Goal: Task Accomplishment & Management: Manage account settings

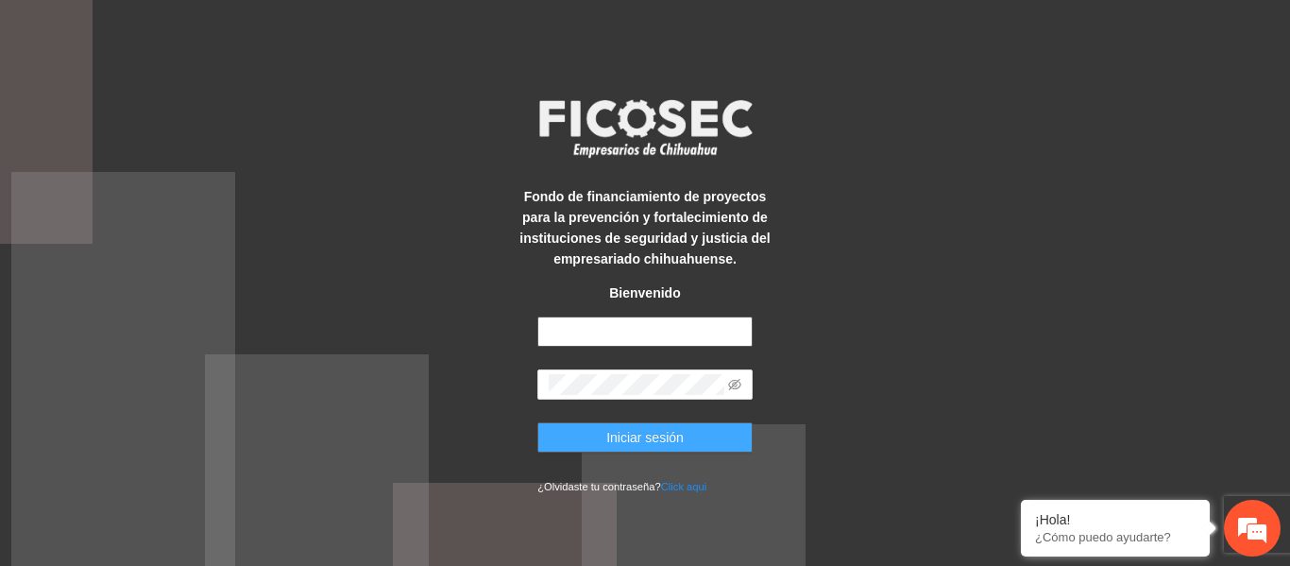
type input "**********"
click at [589, 433] on button "Iniciar sesión" at bounding box center [645, 437] width 215 height 30
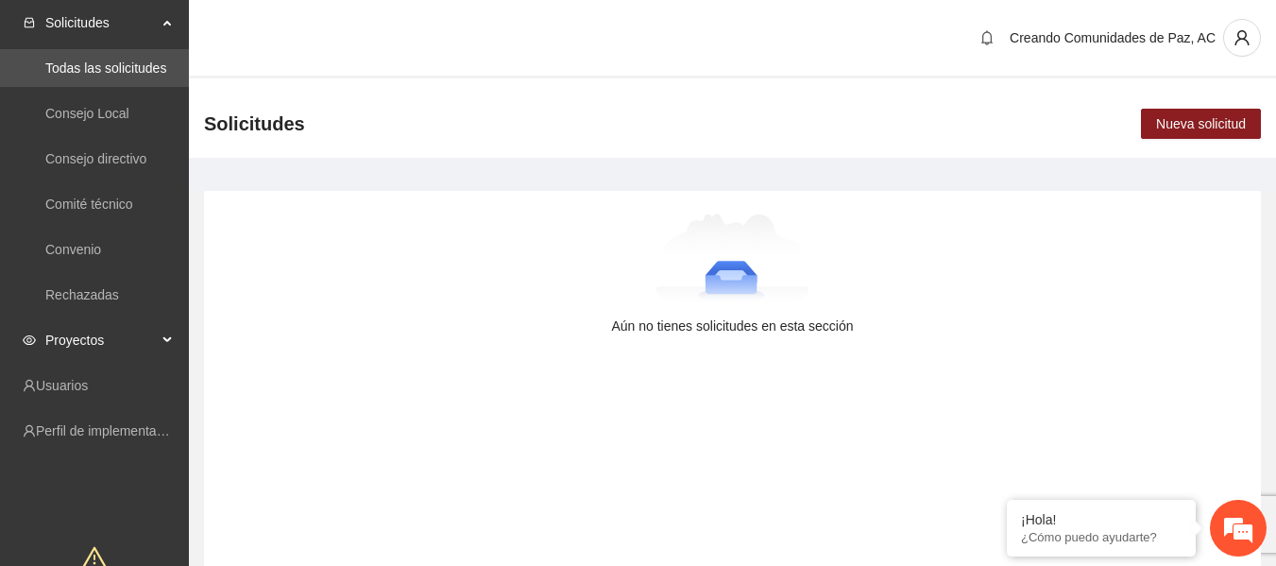
click at [87, 324] on span "Proyectos" at bounding box center [100, 340] width 111 height 38
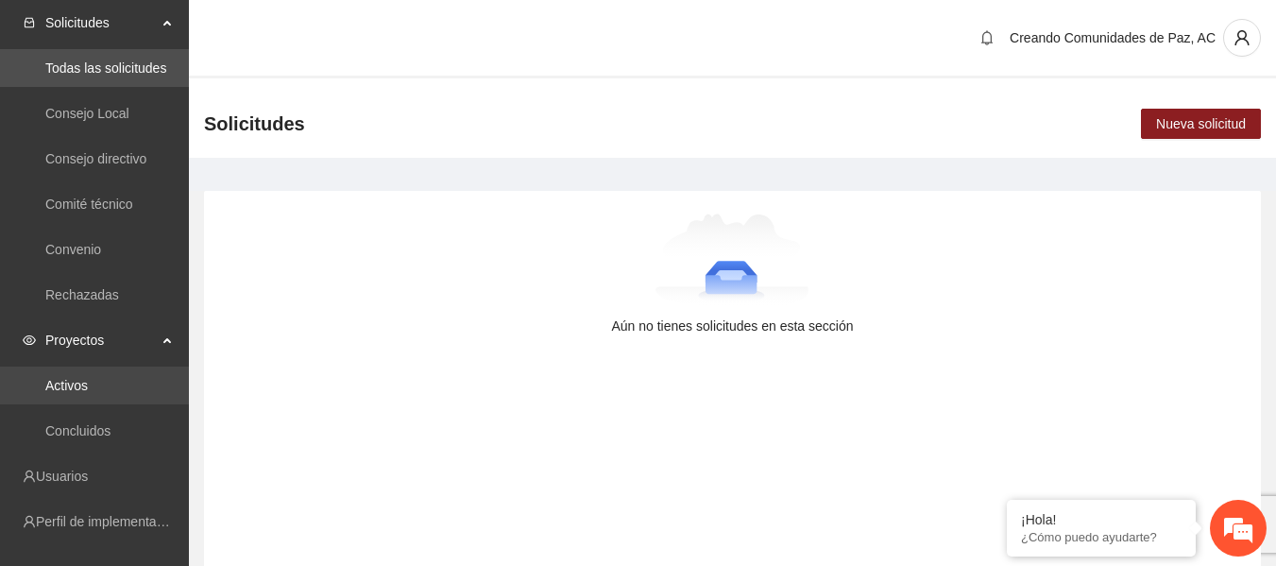
click at [78, 378] on link "Activos" at bounding box center [66, 385] width 43 height 15
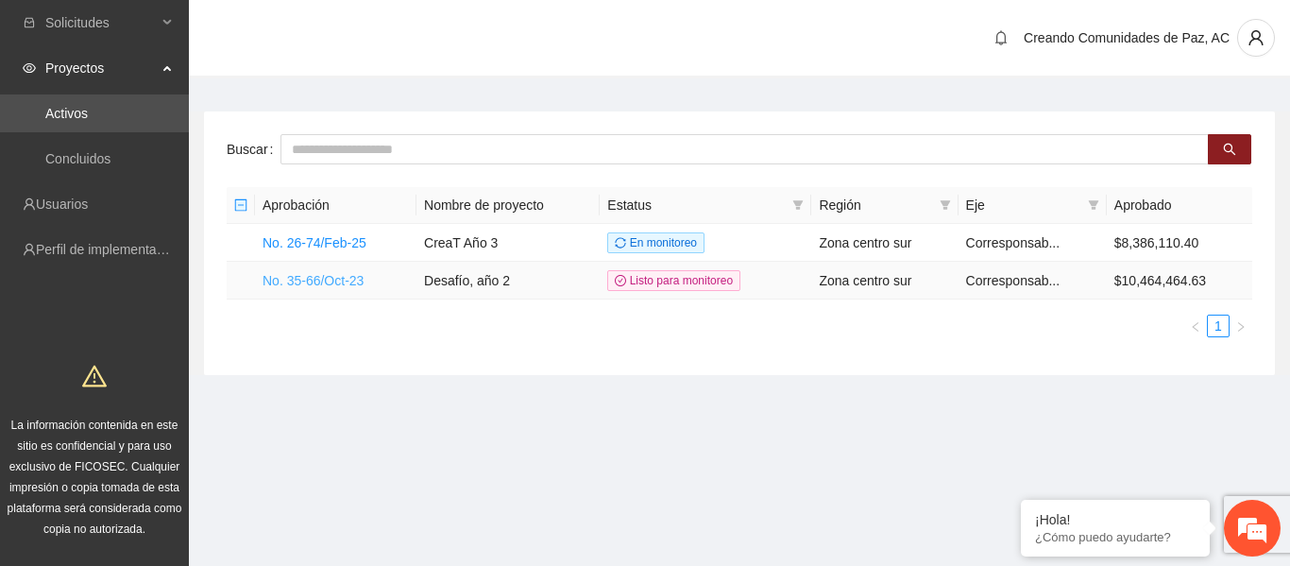
click at [322, 273] on link "No. 35-66/Oct-23" at bounding box center [313, 280] width 101 height 15
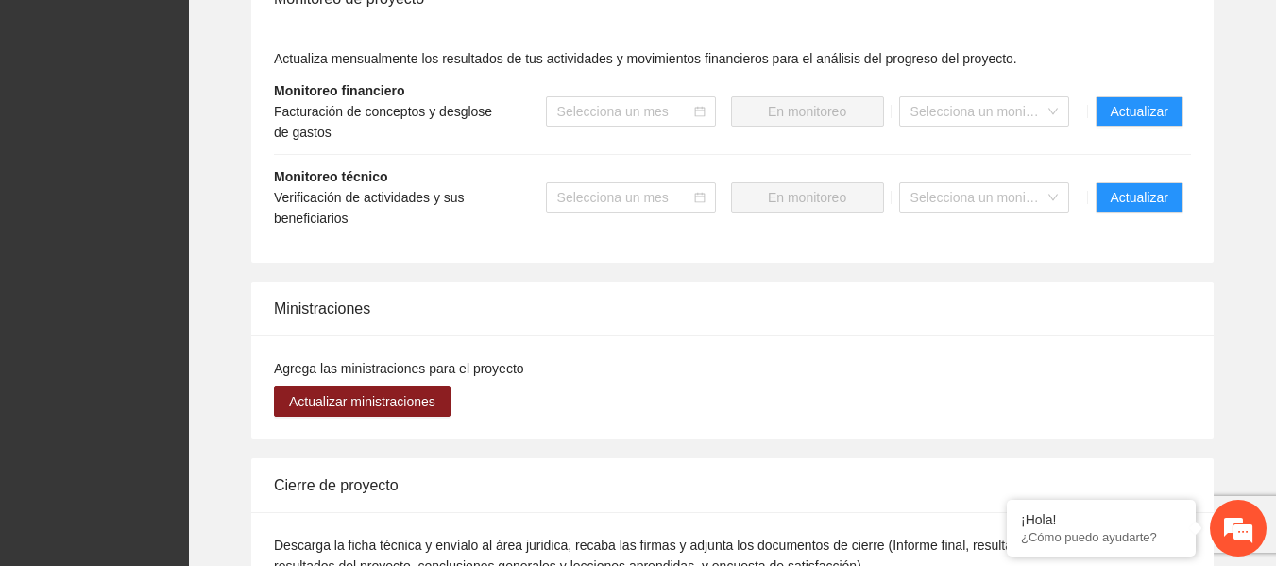
scroll to position [1672, 0]
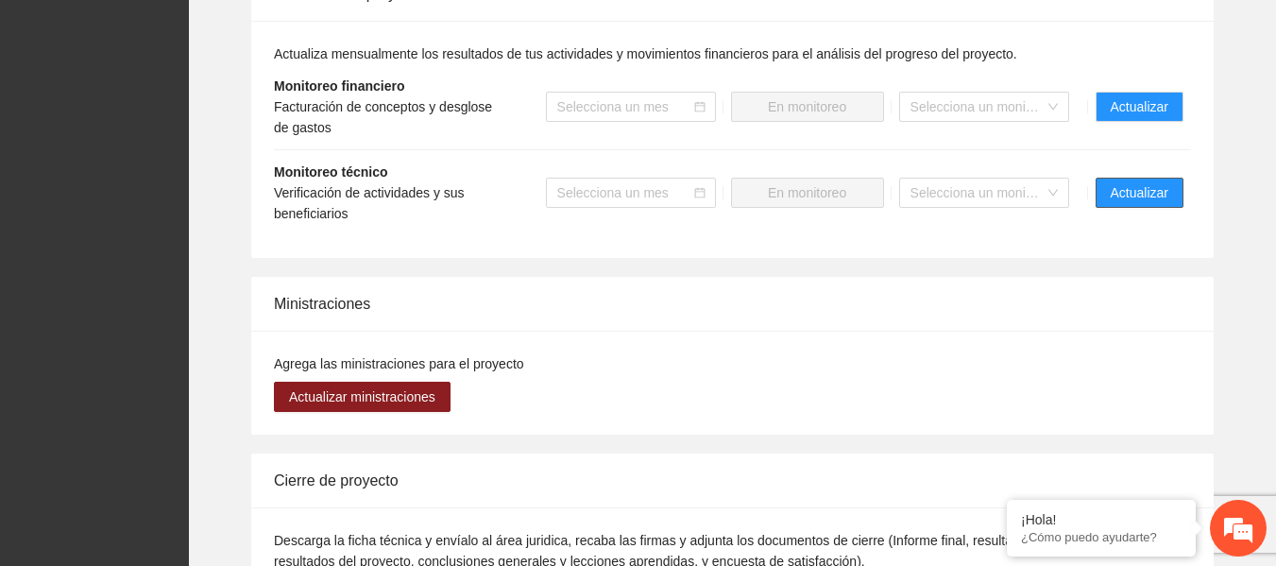
click at [1153, 193] on span "Actualizar" at bounding box center [1140, 192] width 58 height 21
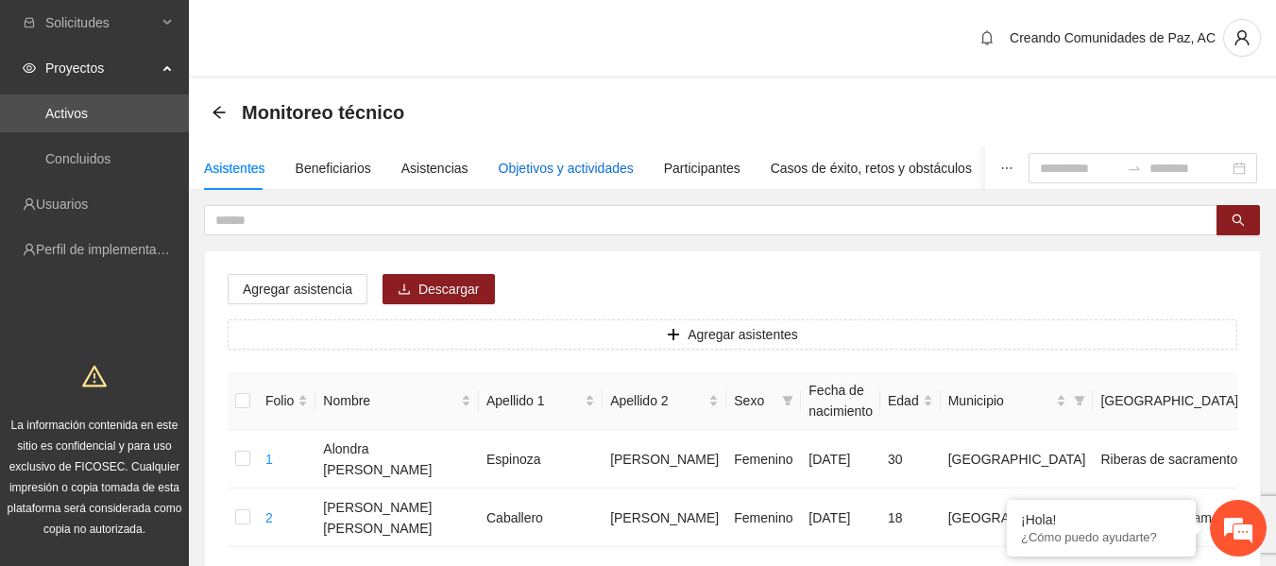
click at [542, 163] on div "Objetivos y actividades" at bounding box center [566, 168] width 135 height 21
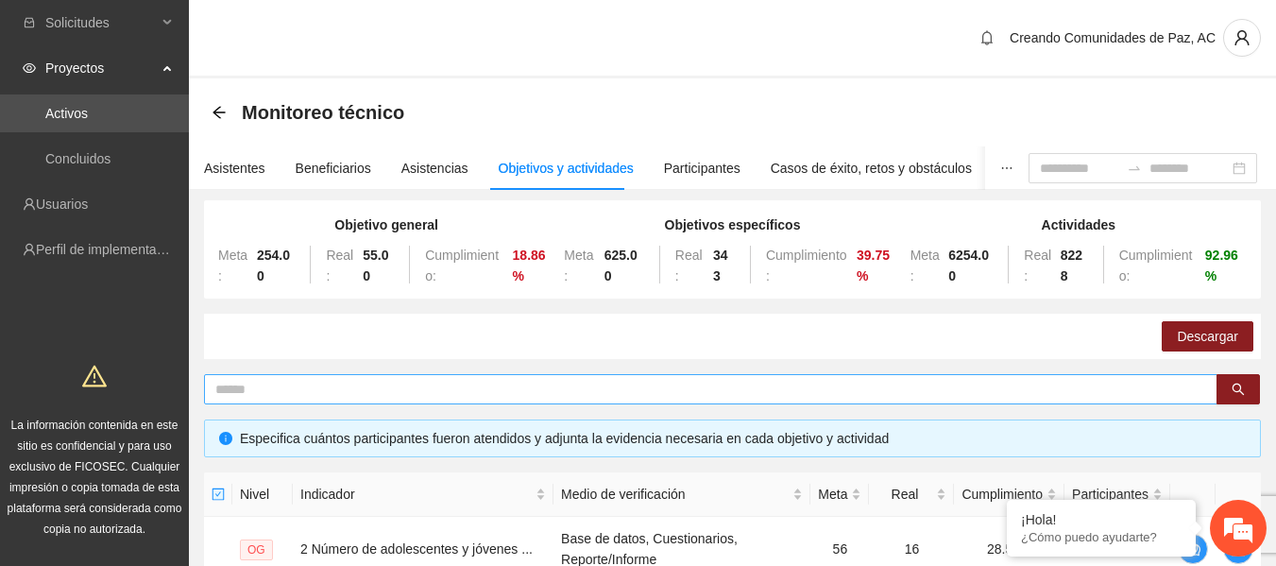
click at [407, 403] on span at bounding box center [711, 389] width 1014 height 30
click at [404, 397] on input "text" at bounding box center [703, 389] width 976 height 21
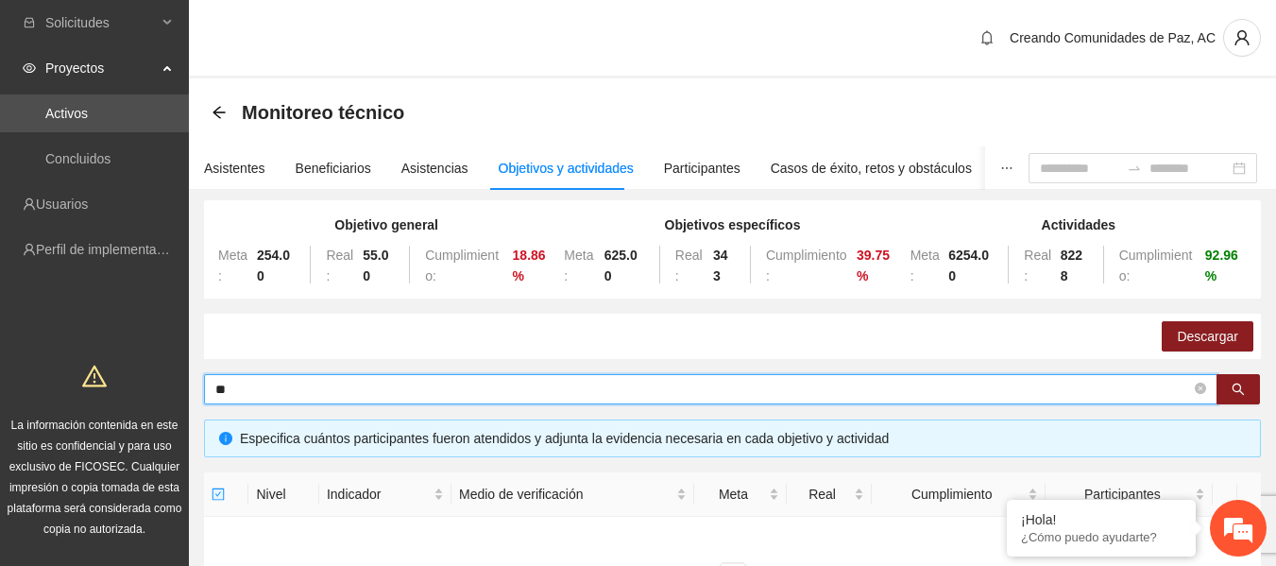
type input "*"
type input "******"
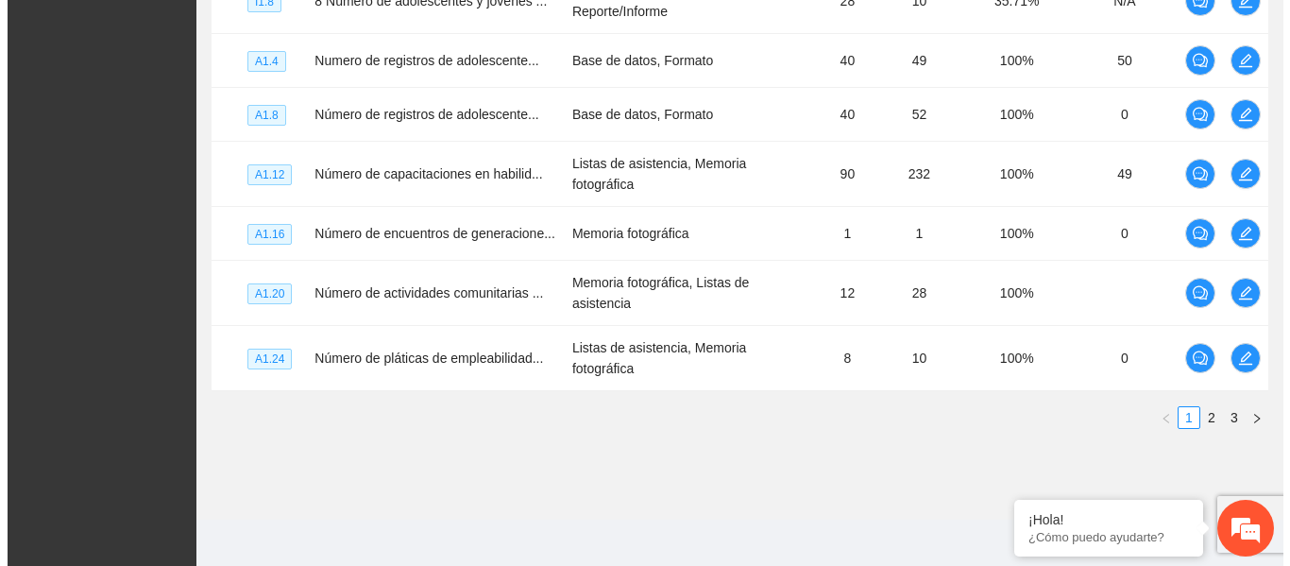
scroll to position [750, 0]
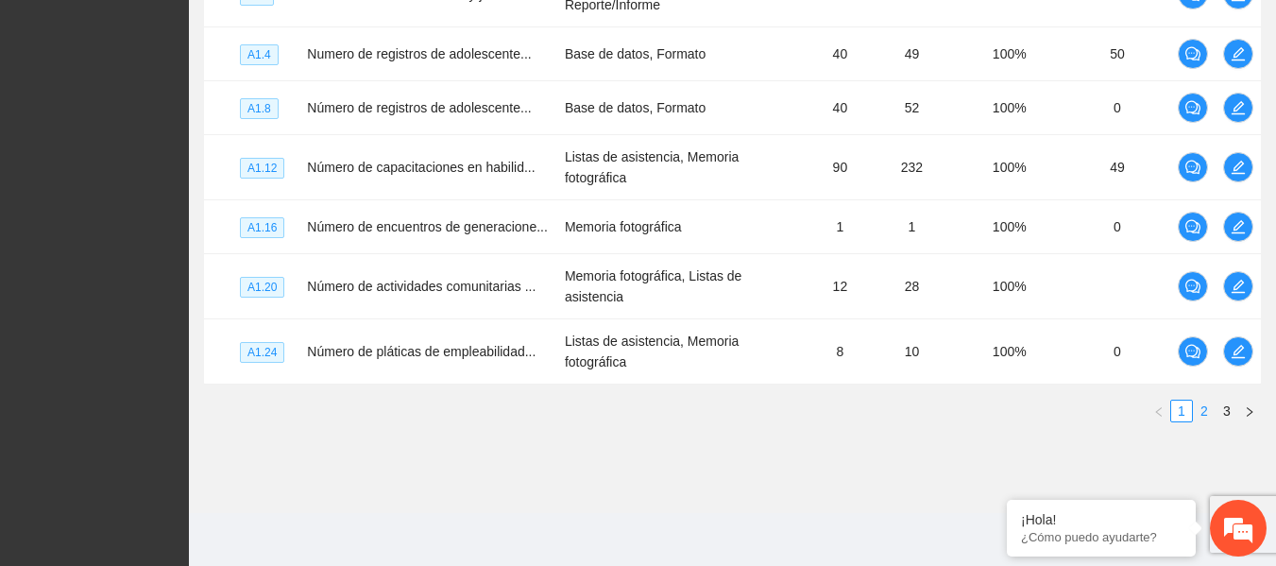
click at [1204, 413] on link "2" at bounding box center [1204, 411] width 21 height 21
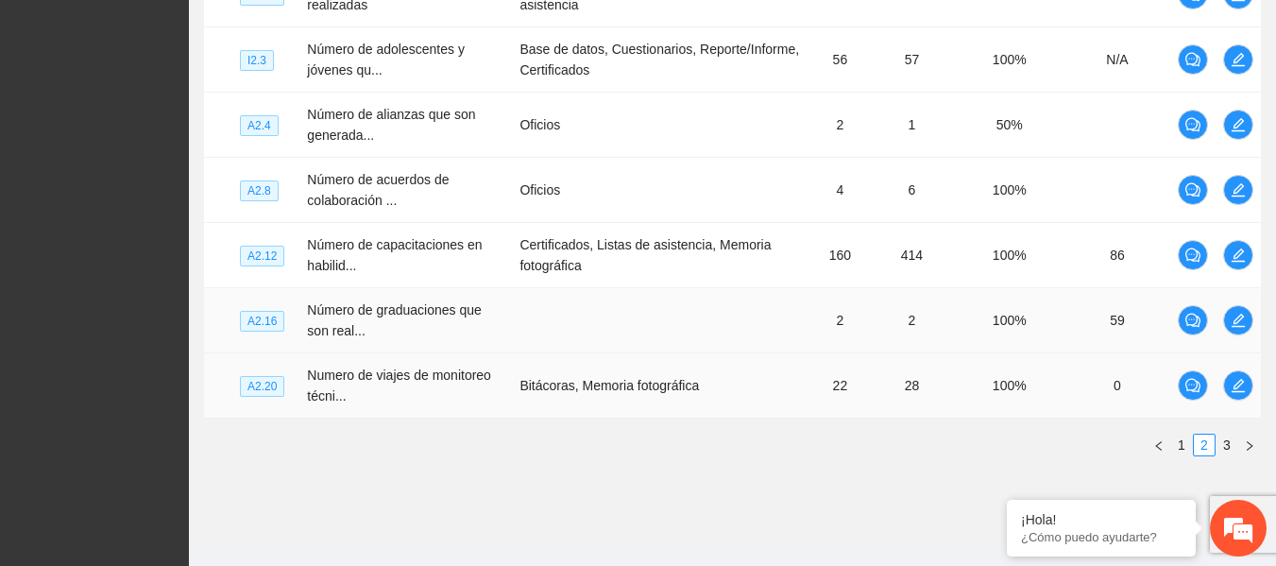
drag, startPoint x: 1233, startPoint y: 386, endPoint x: 613, endPoint y: 349, distance: 620.8
drag, startPoint x: 613, startPoint y: 349, endPoint x: 1240, endPoint y: 387, distance: 628.4
drag, startPoint x: 1240, startPoint y: 387, endPoint x: 683, endPoint y: 381, distance: 557.4
click at [683, 381] on td "Bitácoras, Memoria fotográfica" at bounding box center [661, 385] width 299 height 65
click at [1249, 387] on span "edit" at bounding box center [1238, 385] width 28 height 15
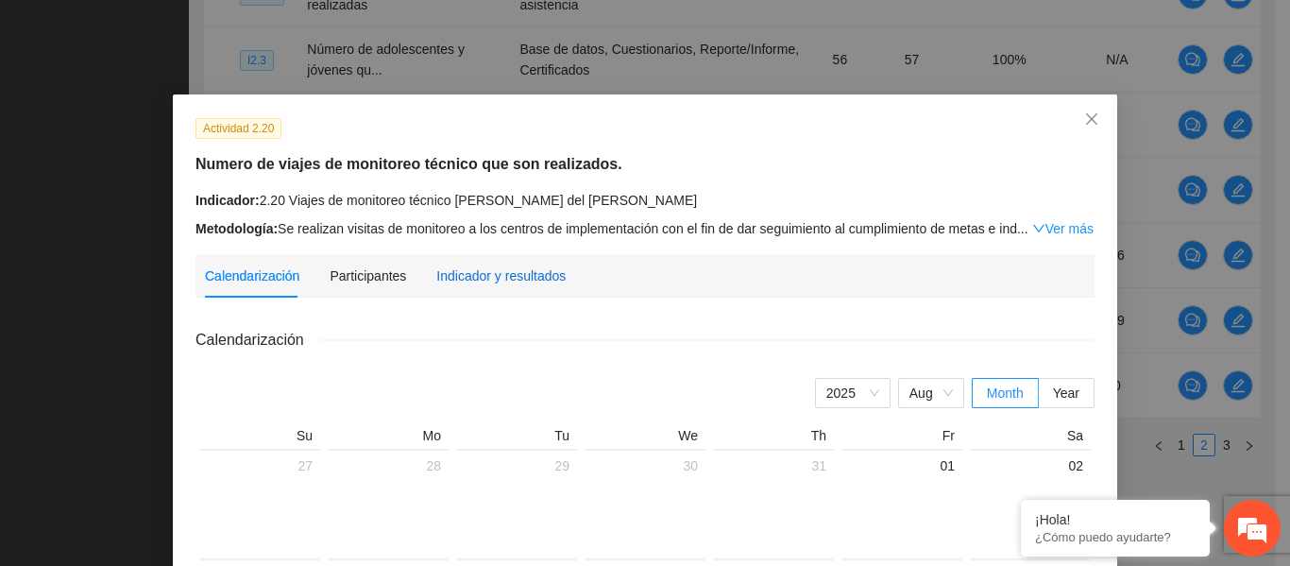
click at [520, 272] on div "Indicador y resultados" at bounding box center [500, 275] width 129 height 21
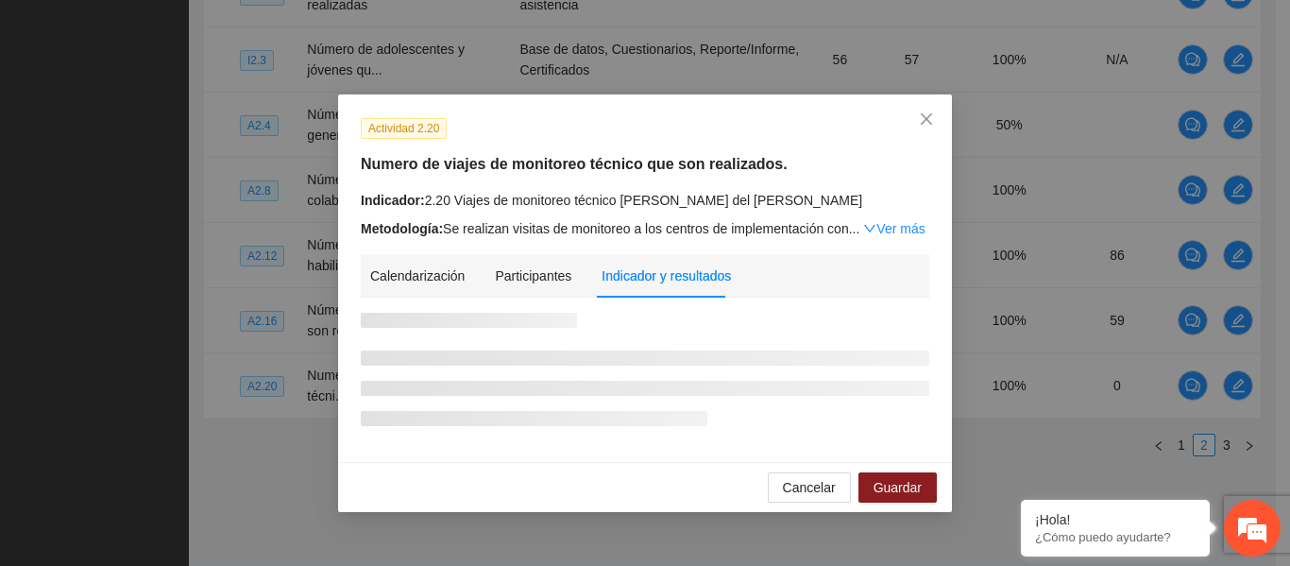
drag, startPoint x: 883, startPoint y: 228, endPoint x: 868, endPoint y: 228, distance: 15.1
click at [868, 228] on icon "down" at bounding box center [869, 229] width 11 height 8
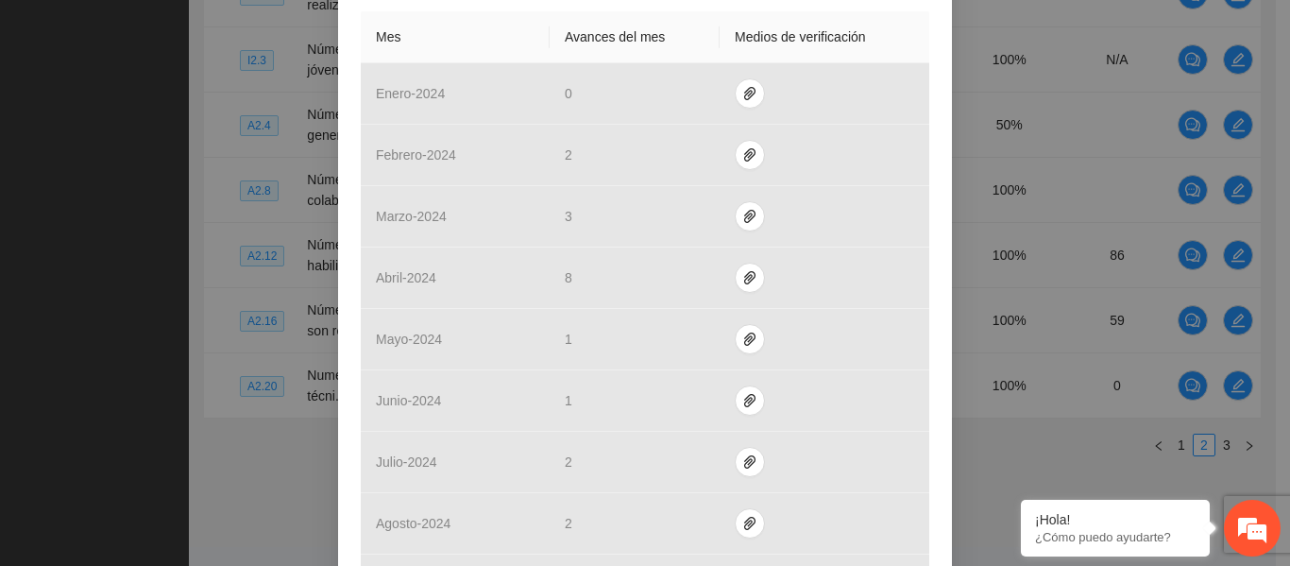
scroll to position [498, 0]
drag, startPoint x: 1266, startPoint y: 374, endPoint x: 1264, endPoint y: 401, distance: 26.5
click at [1264, 401] on div "Actividad 2.20 Numero de viajes de monitoreo técnico que son realizados. Indica…" at bounding box center [645, 283] width 1290 height 566
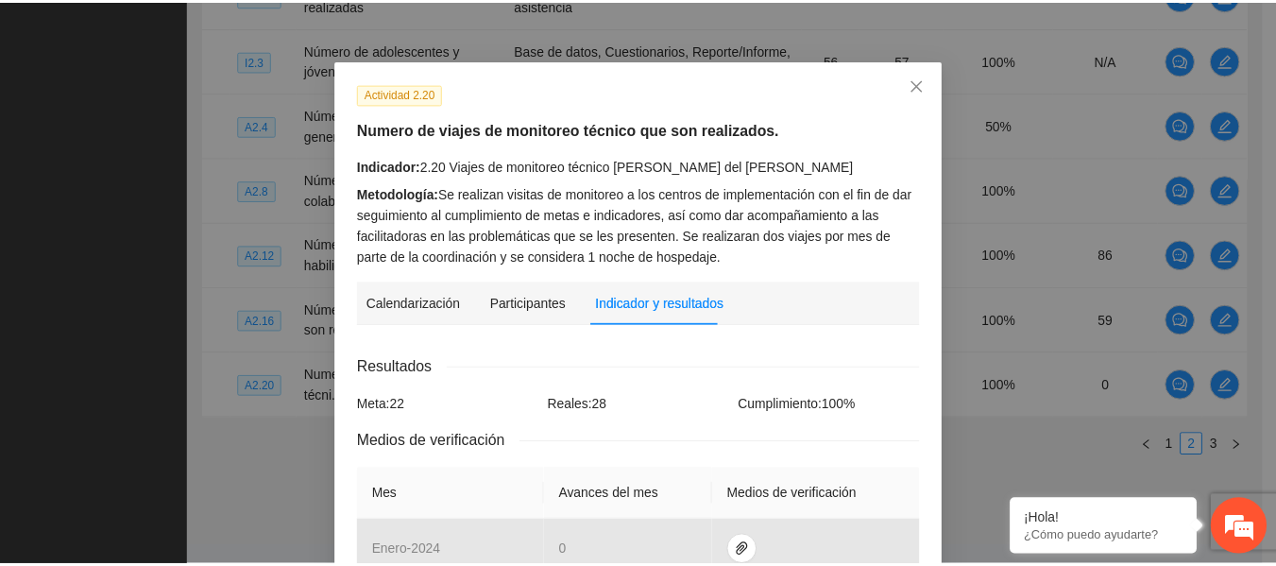
scroll to position [0, 0]
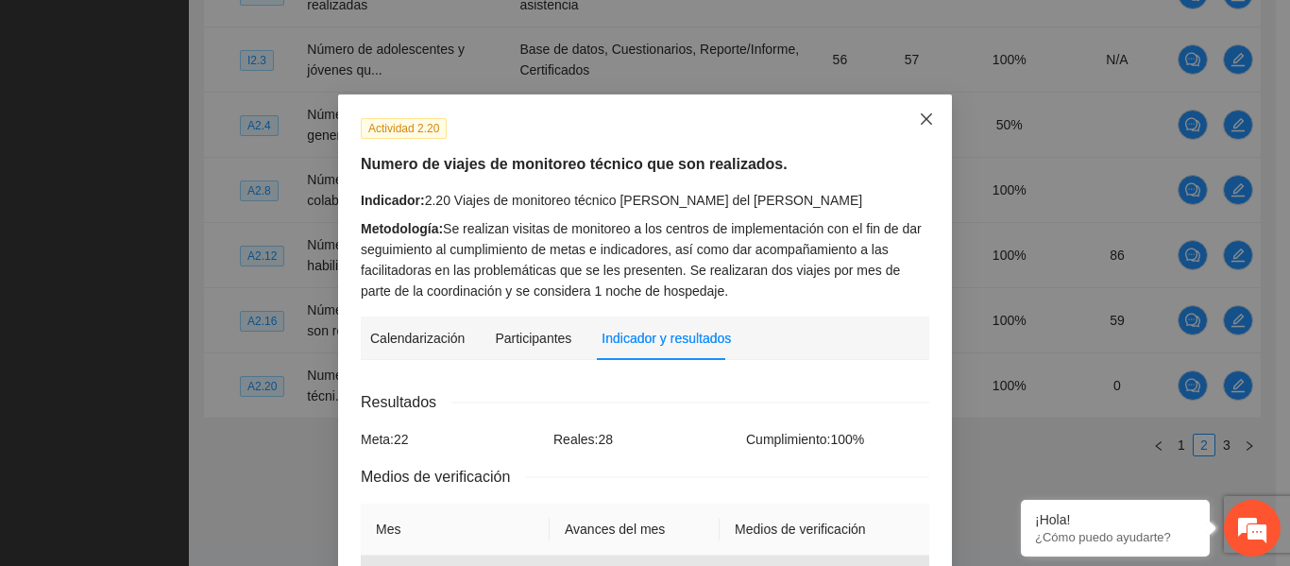
click at [929, 107] on span "Close" at bounding box center [926, 119] width 51 height 51
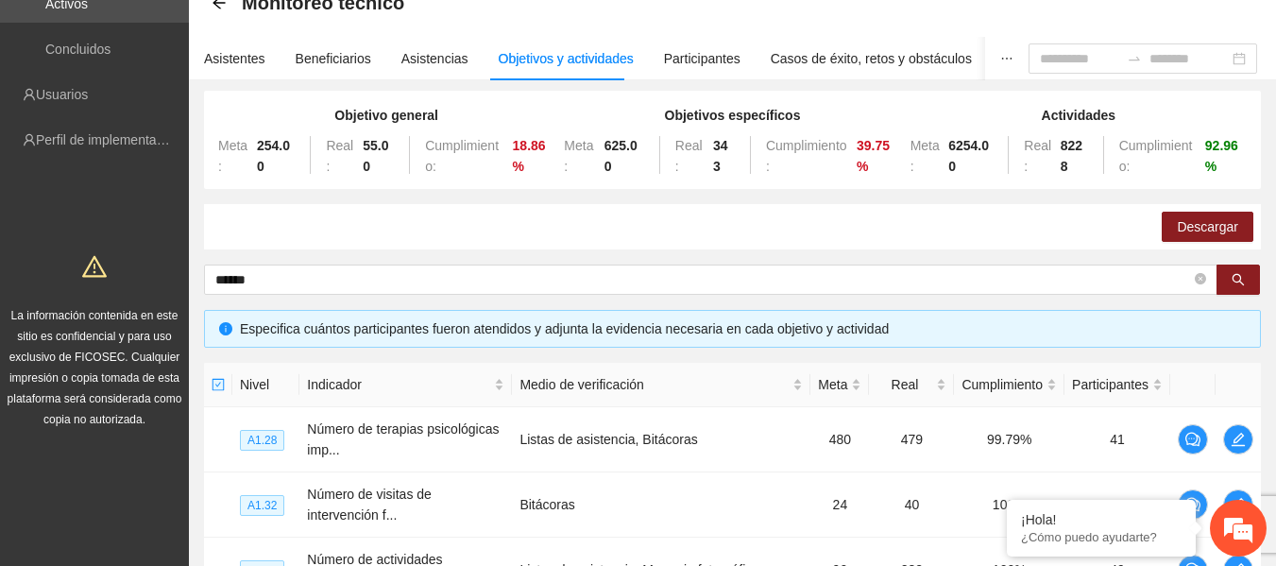
scroll to position [94, 0]
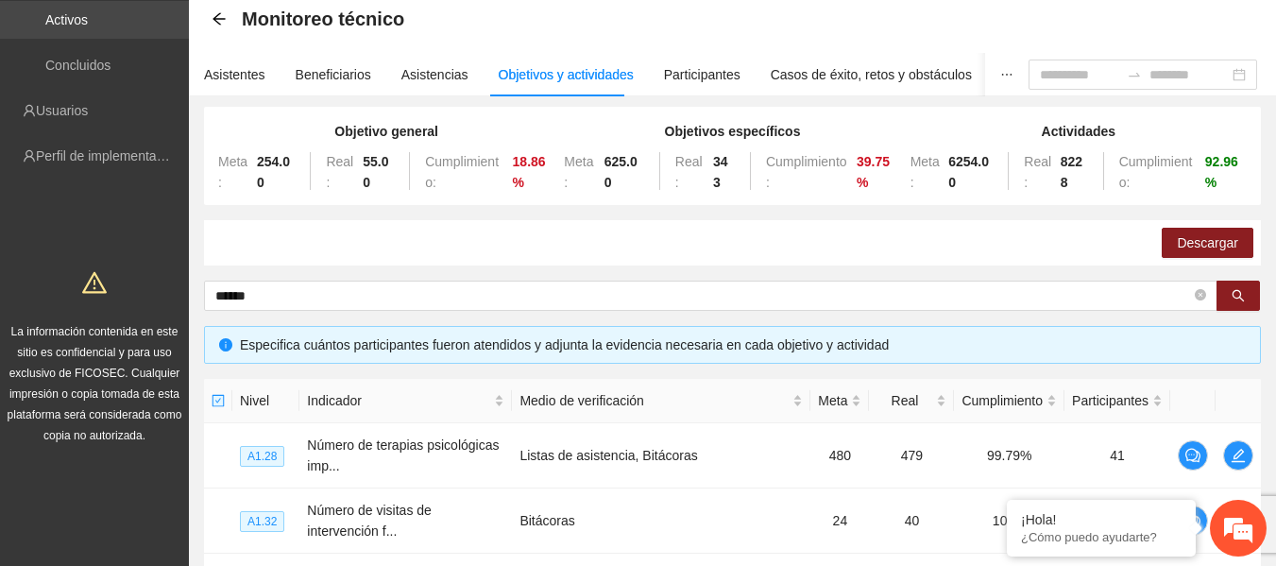
click at [56, 27] on link "Activos" at bounding box center [66, 19] width 43 height 15
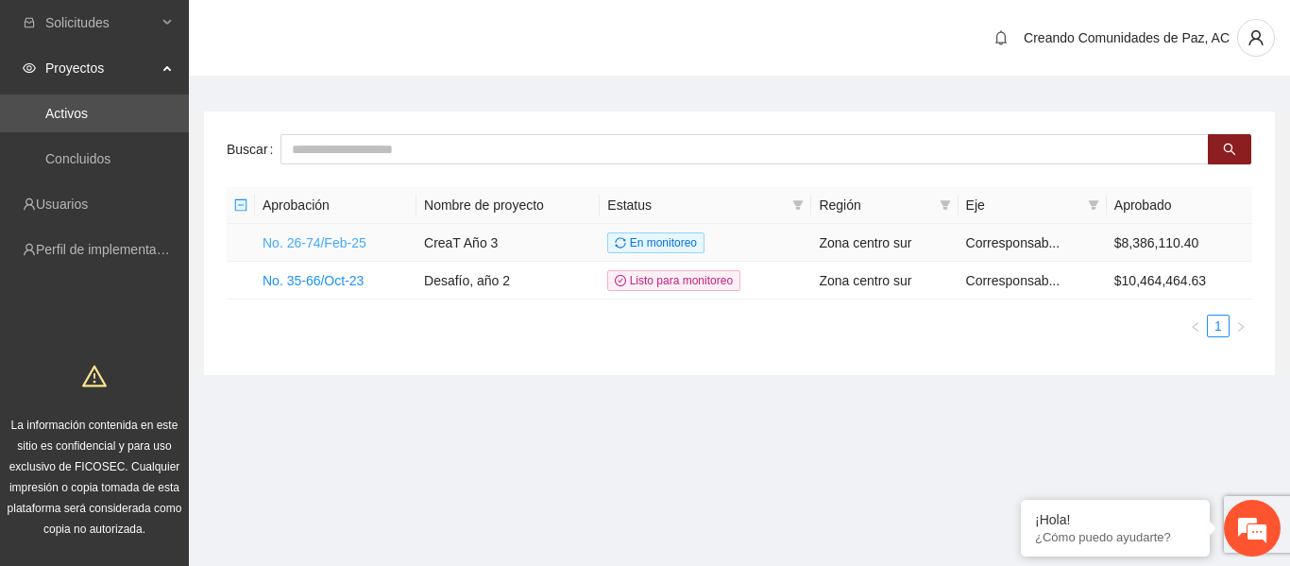
click at [335, 235] on link "No. 26-74/Feb-25" at bounding box center [315, 242] width 104 height 15
click at [347, 240] on link "No. 26-74/Feb-25" at bounding box center [315, 242] width 104 height 15
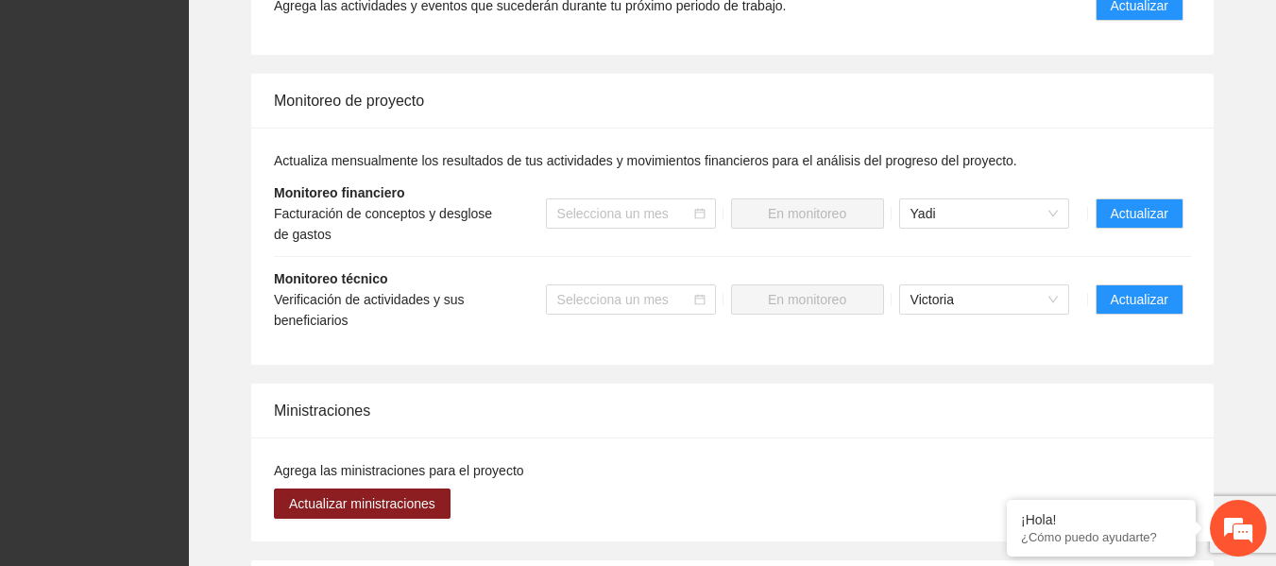
scroll to position [1674, 0]
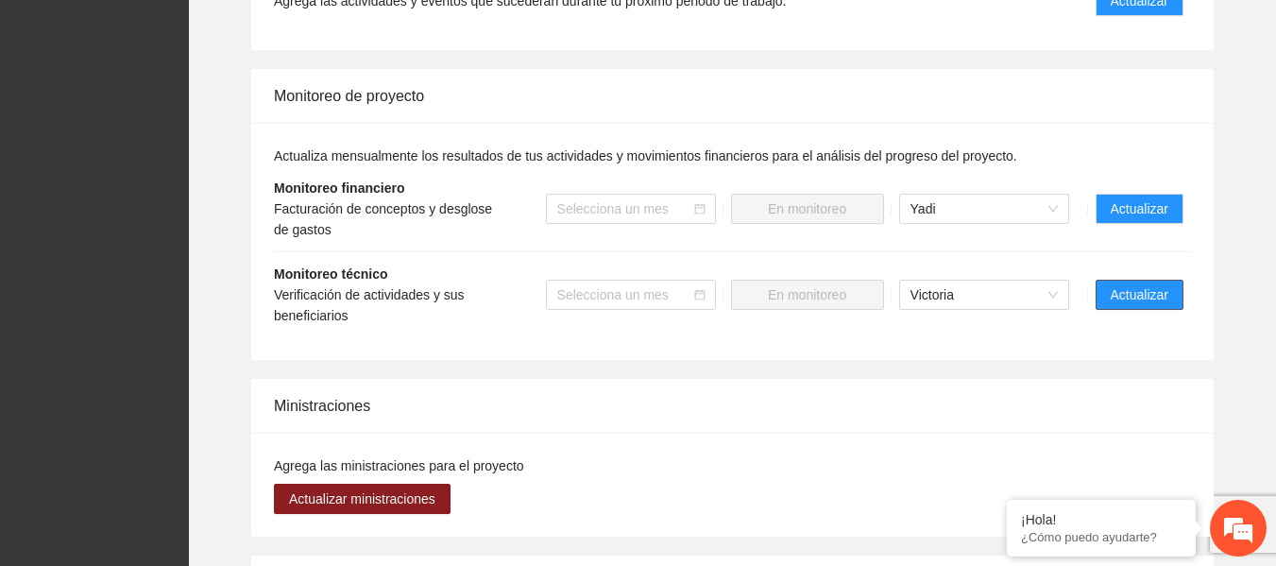
click at [1145, 284] on span "Actualizar" at bounding box center [1140, 294] width 58 height 21
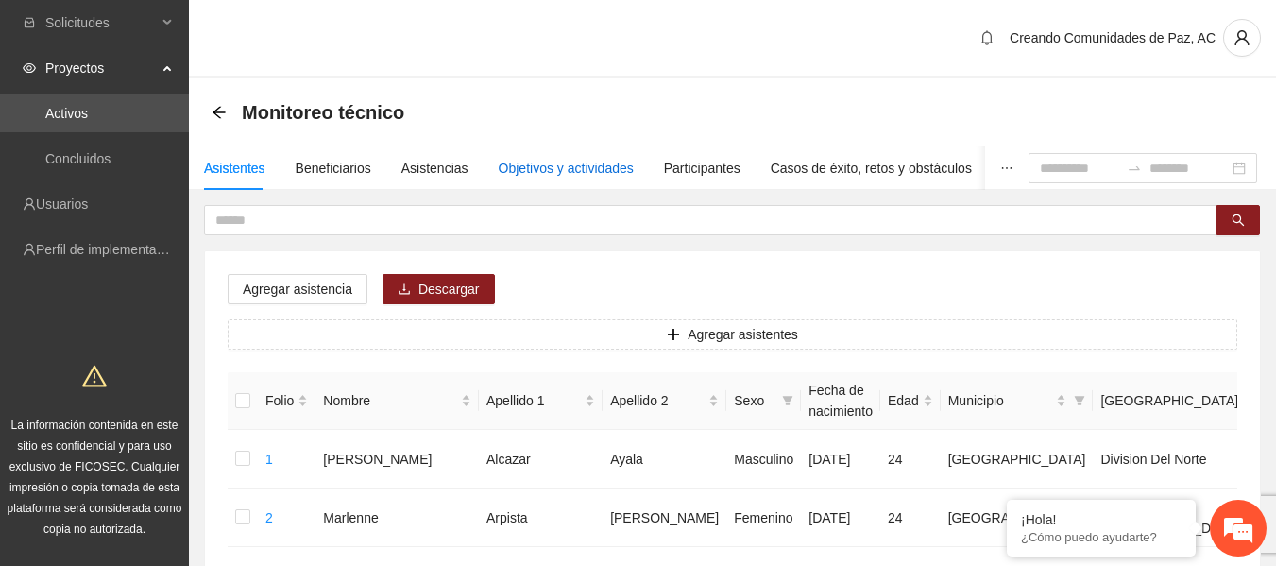
click at [597, 175] on div "Objetivos y actividades" at bounding box center [566, 168] width 135 height 21
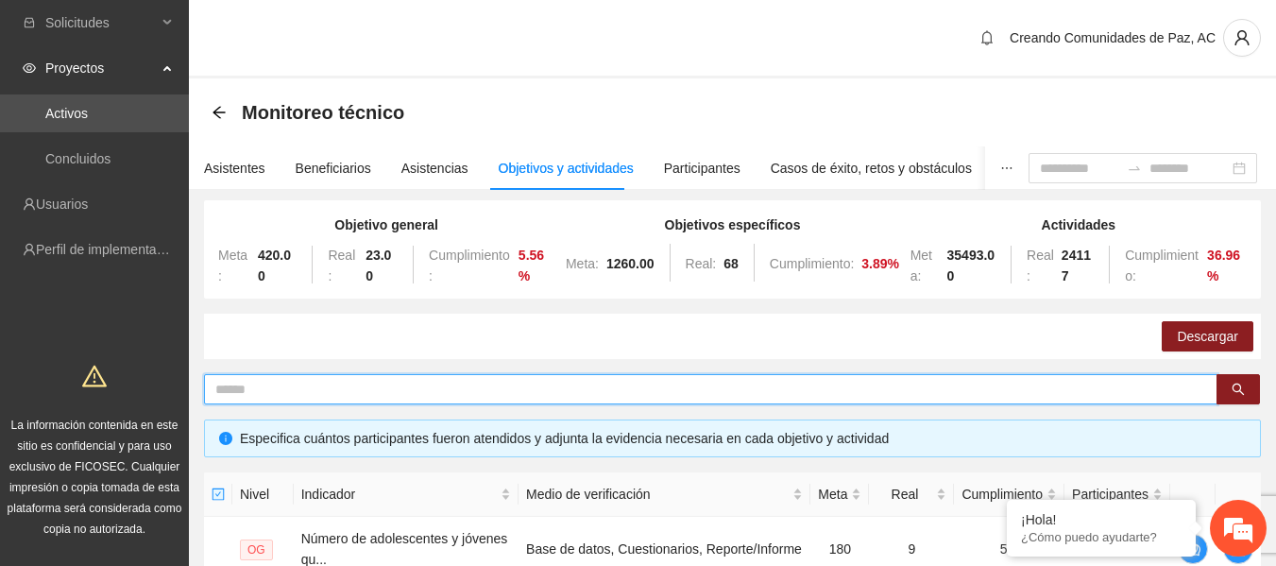
click at [384, 381] on input "text" at bounding box center [703, 389] width 976 height 21
type input "*"
type input "******"
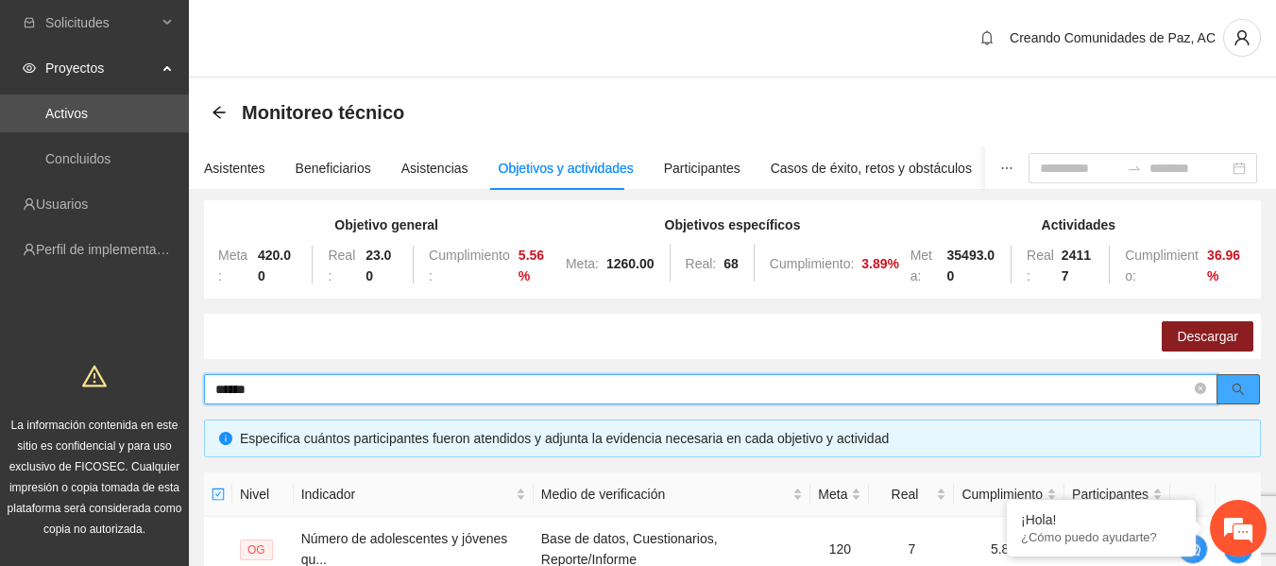
click at [1233, 397] on span "search" at bounding box center [1238, 390] width 13 height 15
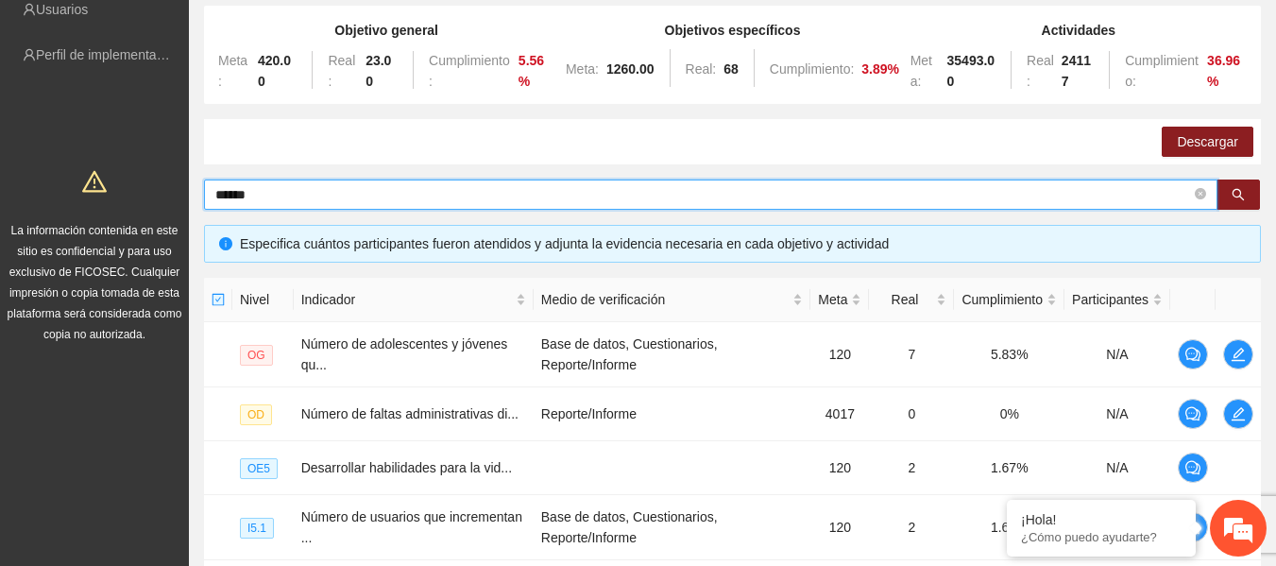
scroll to position [206, 0]
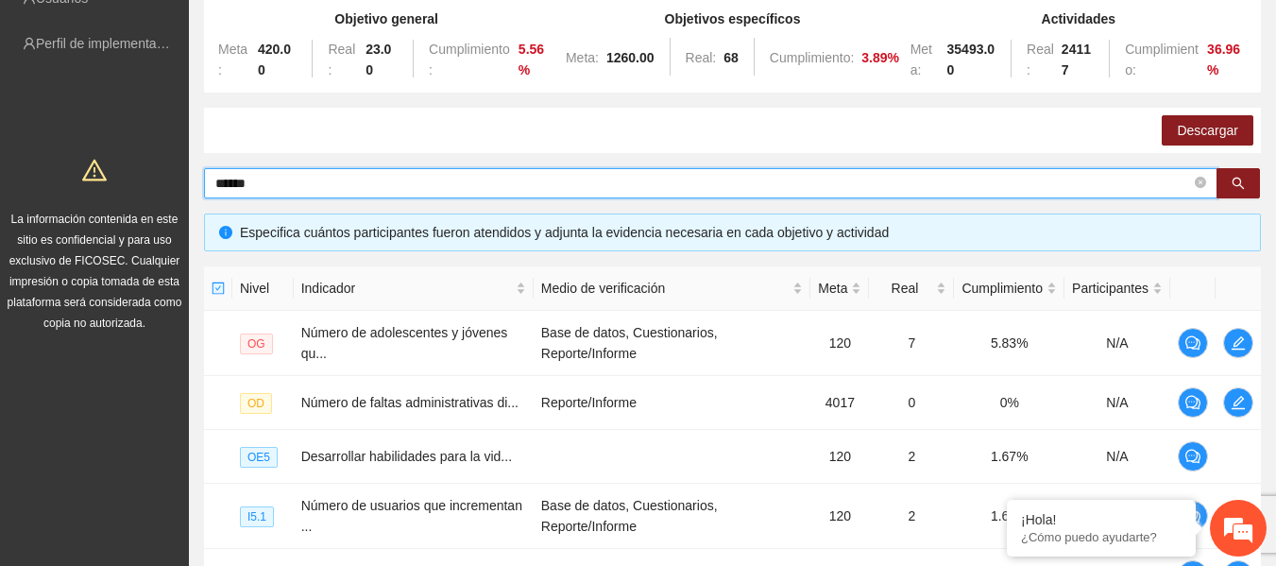
click at [402, 179] on input "******" at bounding box center [703, 183] width 976 height 21
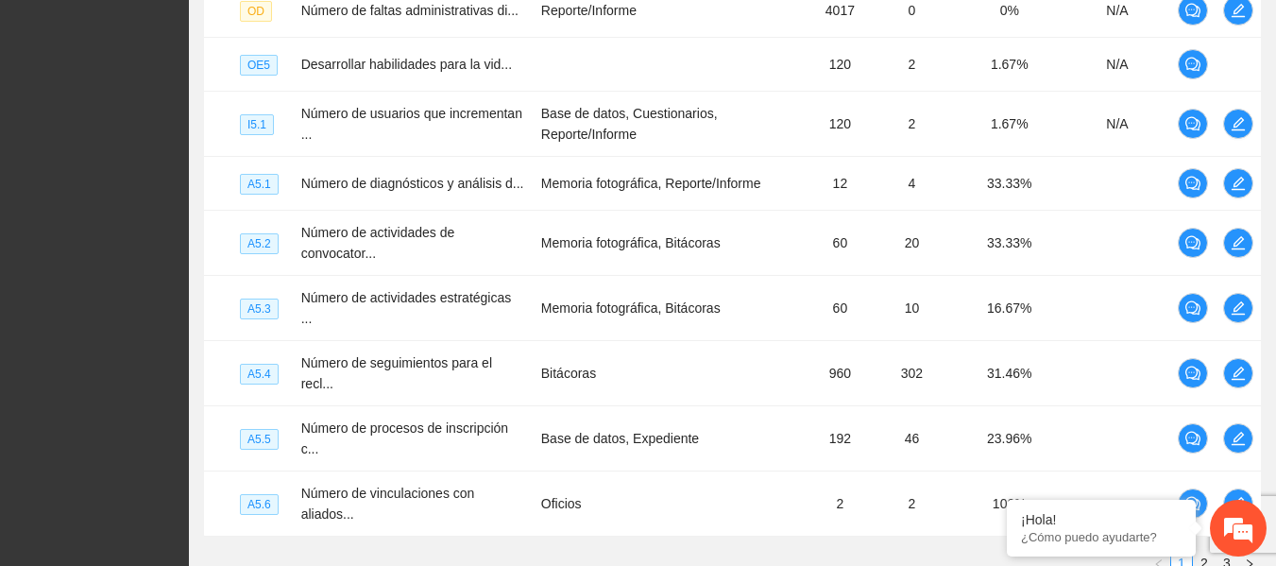
scroll to position [739, 0]
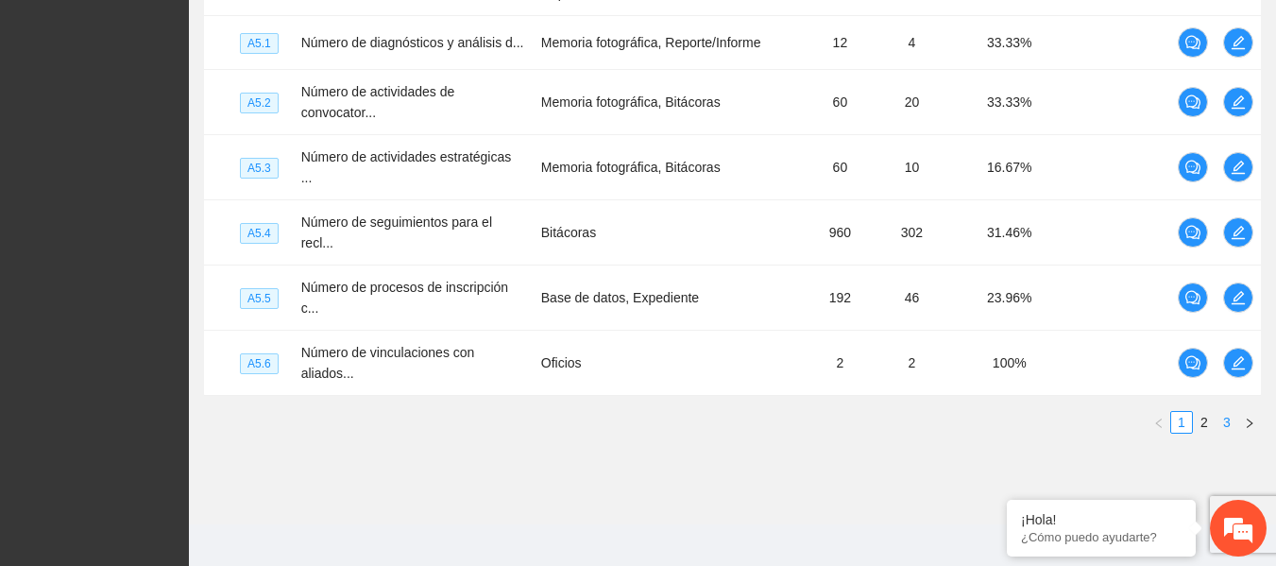
click at [1222, 412] on link "3" at bounding box center [1227, 422] width 21 height 21
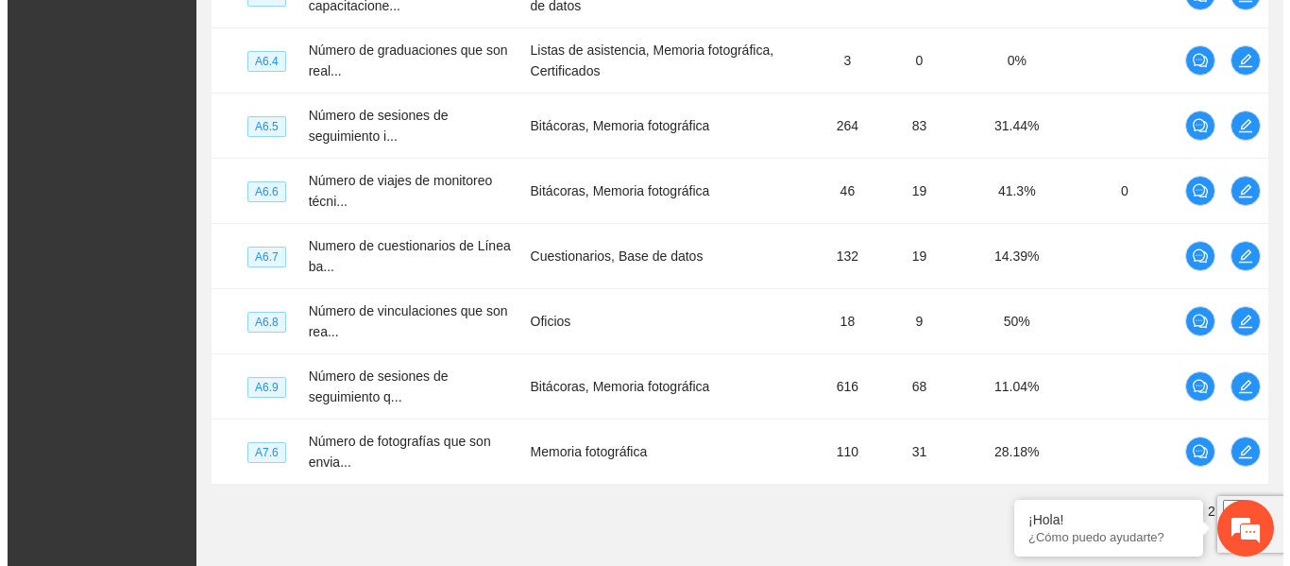
scroll to position [614, 0]
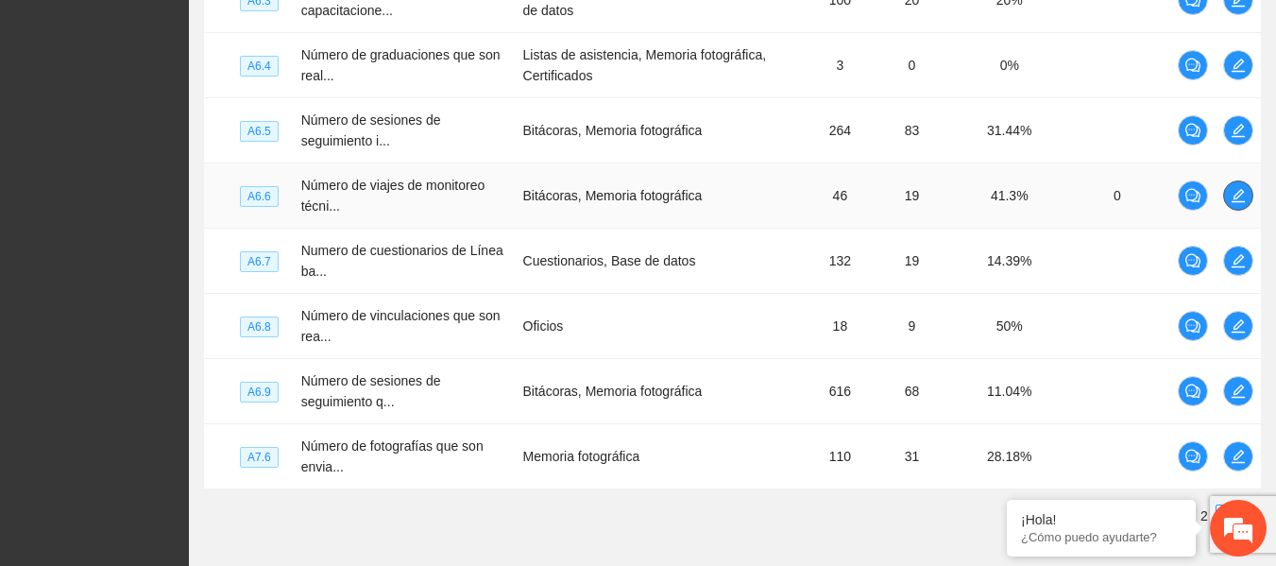
click at [1236, 195] on icon "edit" at bounding box center [1238, 195] width 13 height 13
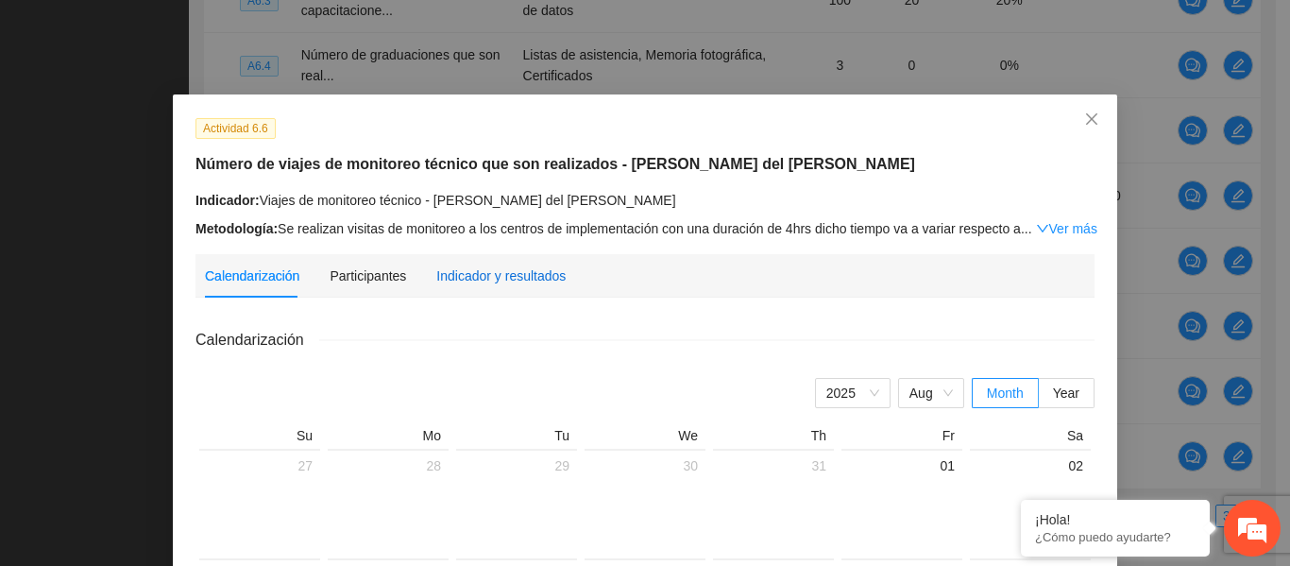
click at [480, 270] on div "Indicador y resultados" at bounding box center [500, 275] width 129 height 21
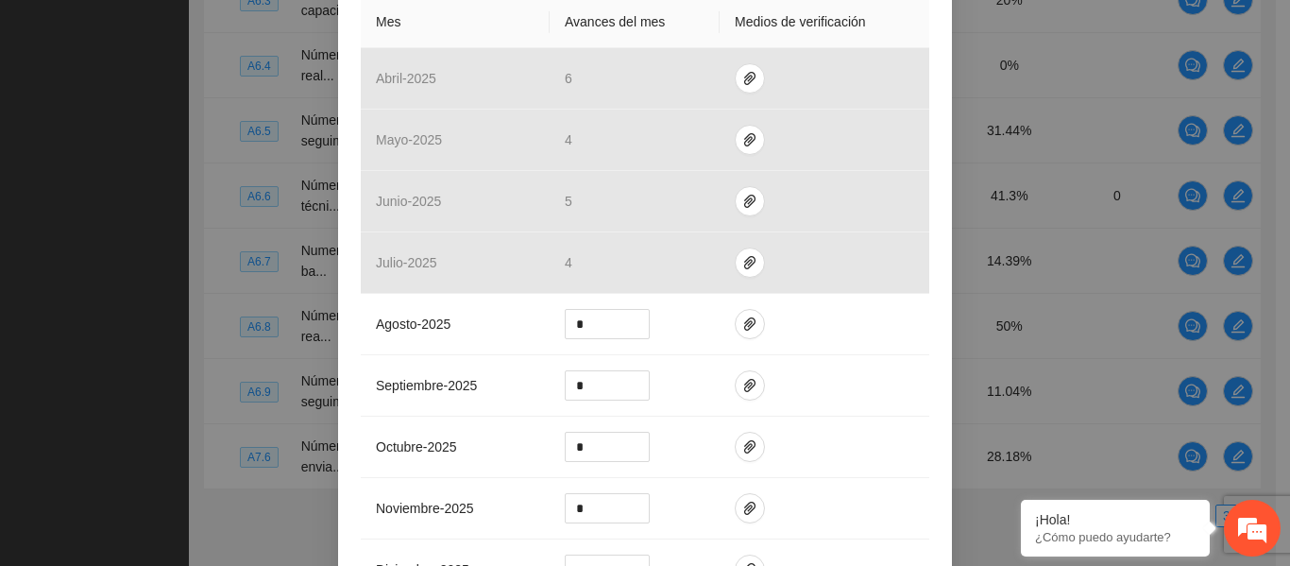
scroll to position [469, 0]
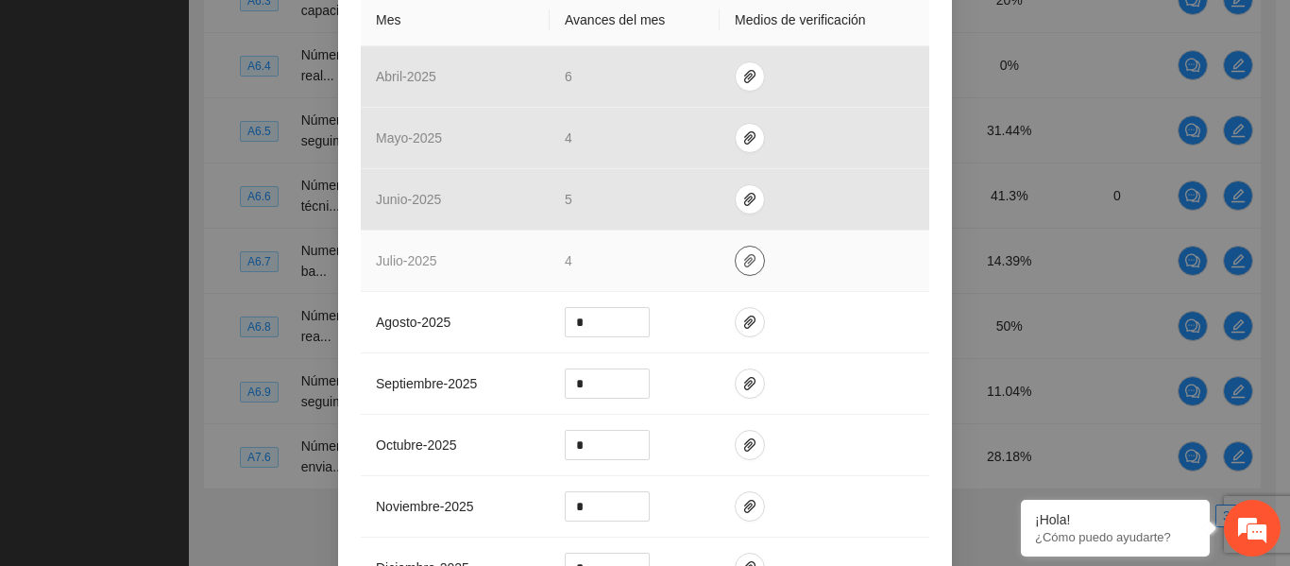
click at [736, 253] on span "paper-clip" at bounding box center [750, 260] width 28 height 15
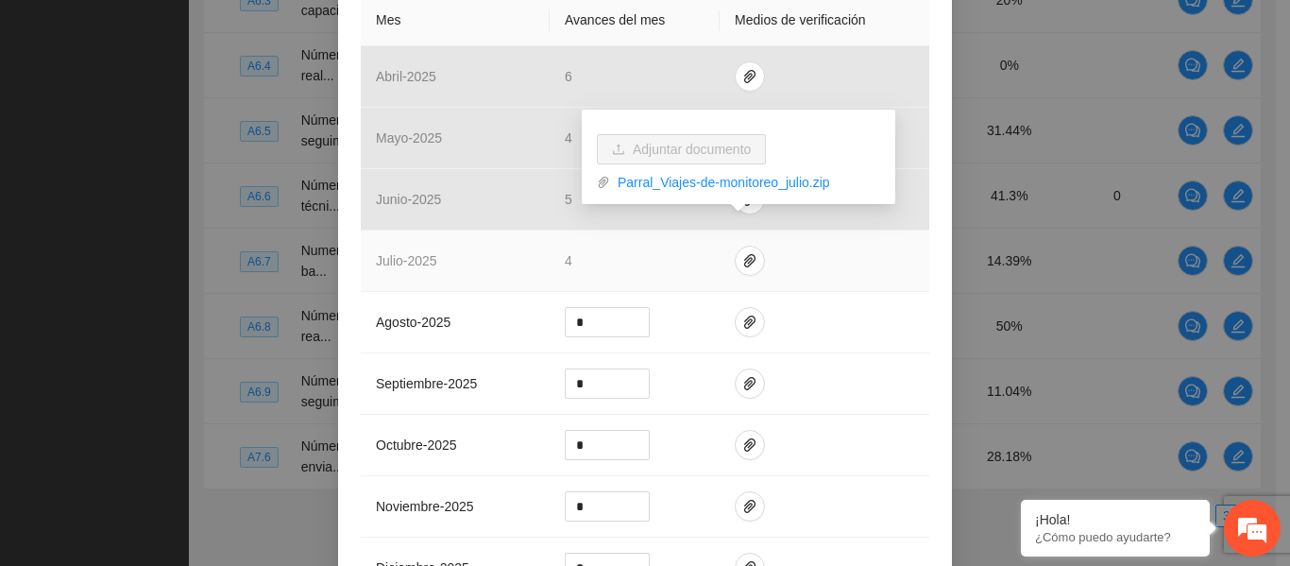
click at [586, 235] on td "4" at bounding box center [635, 260] width 170 height 61
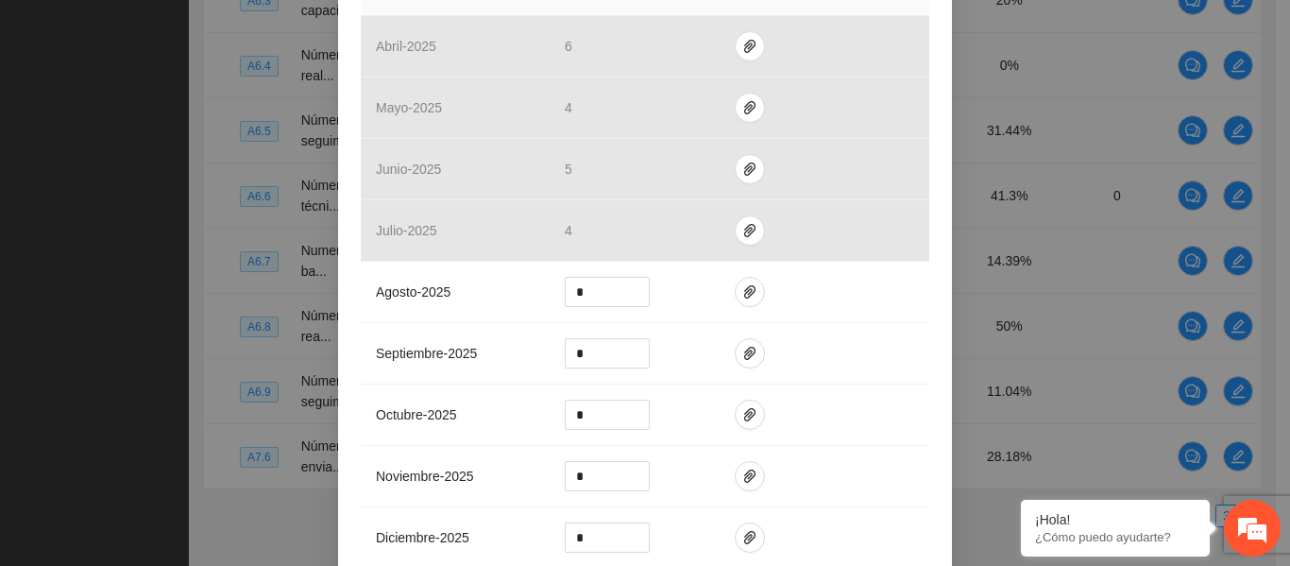
scroll to position [487, 0]
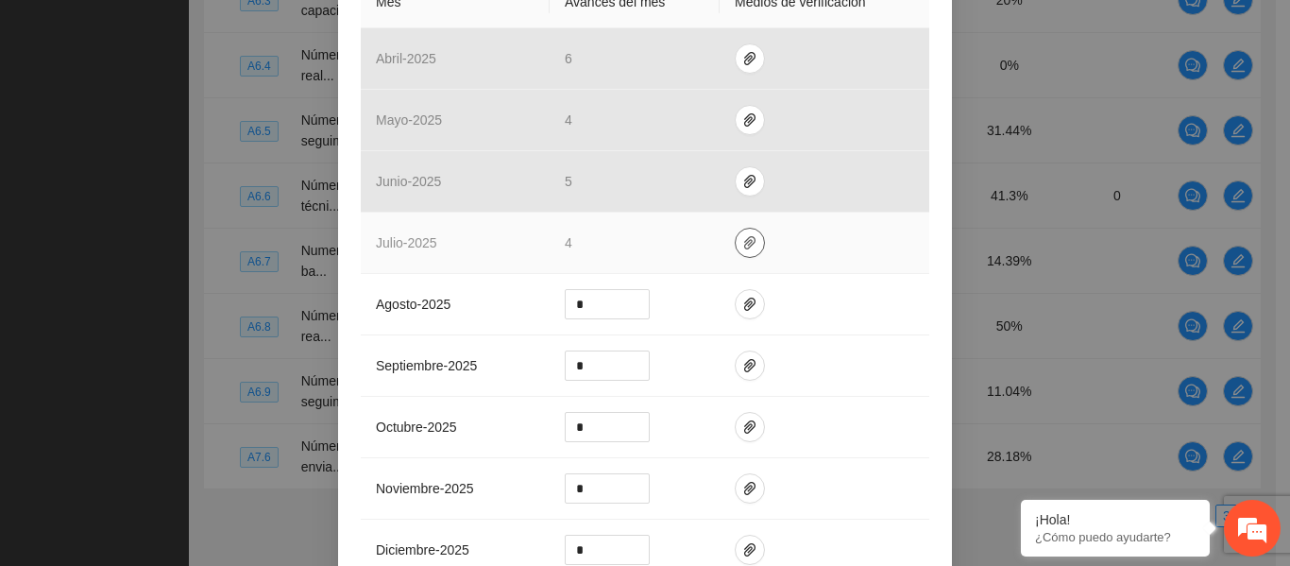
click at [743, 235] on icon "paper-clip" at bounding box center [750, 242] width 15 height 15
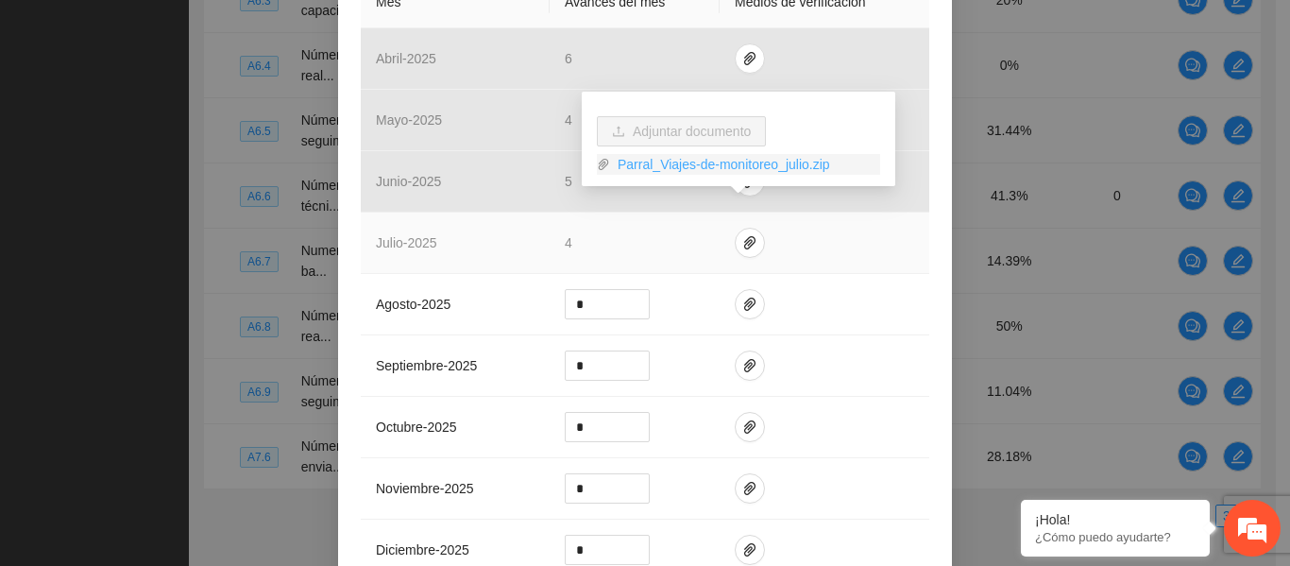
click at [725, 162] on link "Parral_Viajes-de-monitoreo_julio.zip" at bounding box center [745, 164] width 270 height 21
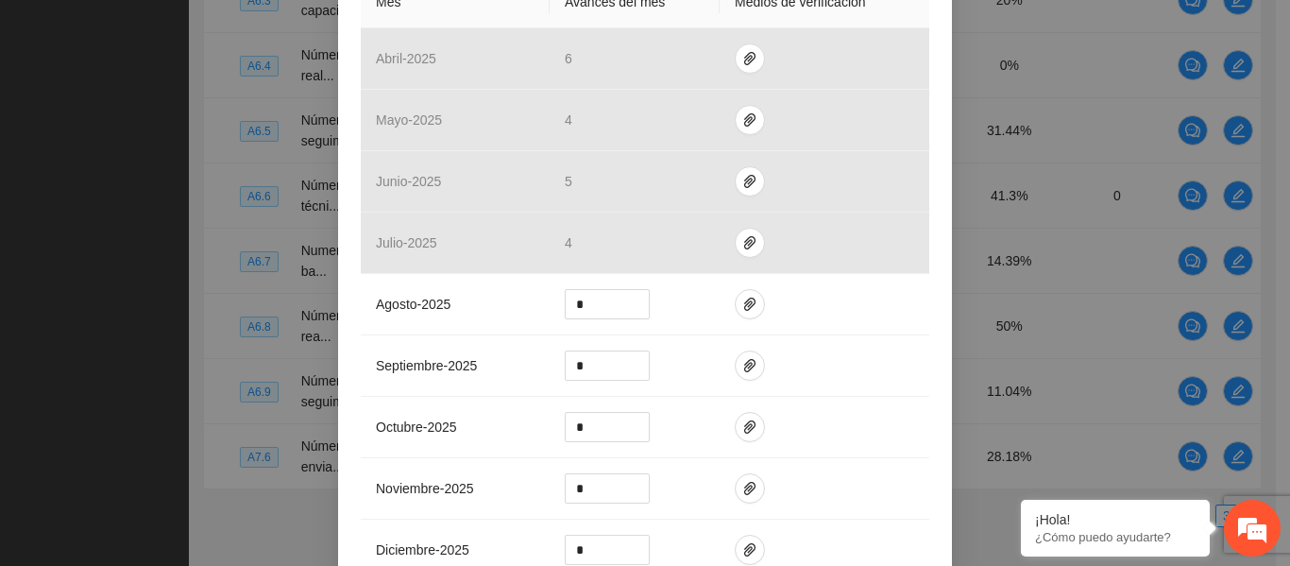
click at [343, 297] on div "Actividad 6.6 Número de viajes de monitoreo técnico que son realizados - [PERSO…" at bounding box center [645, 241] width 614 height 1269
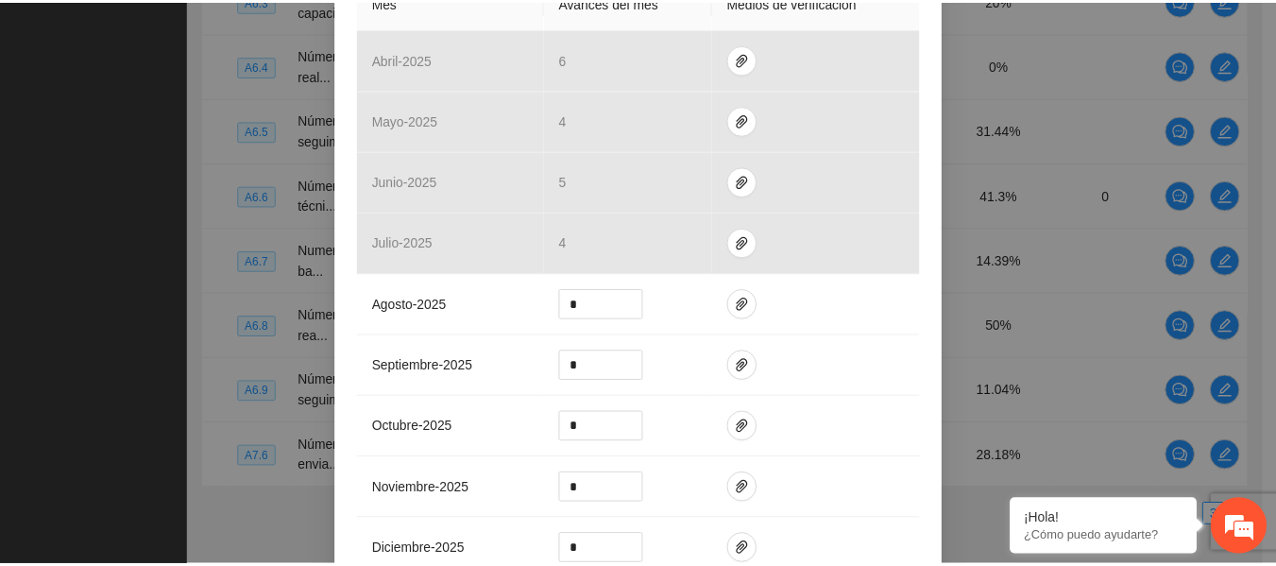
scroll to position [0, 0]
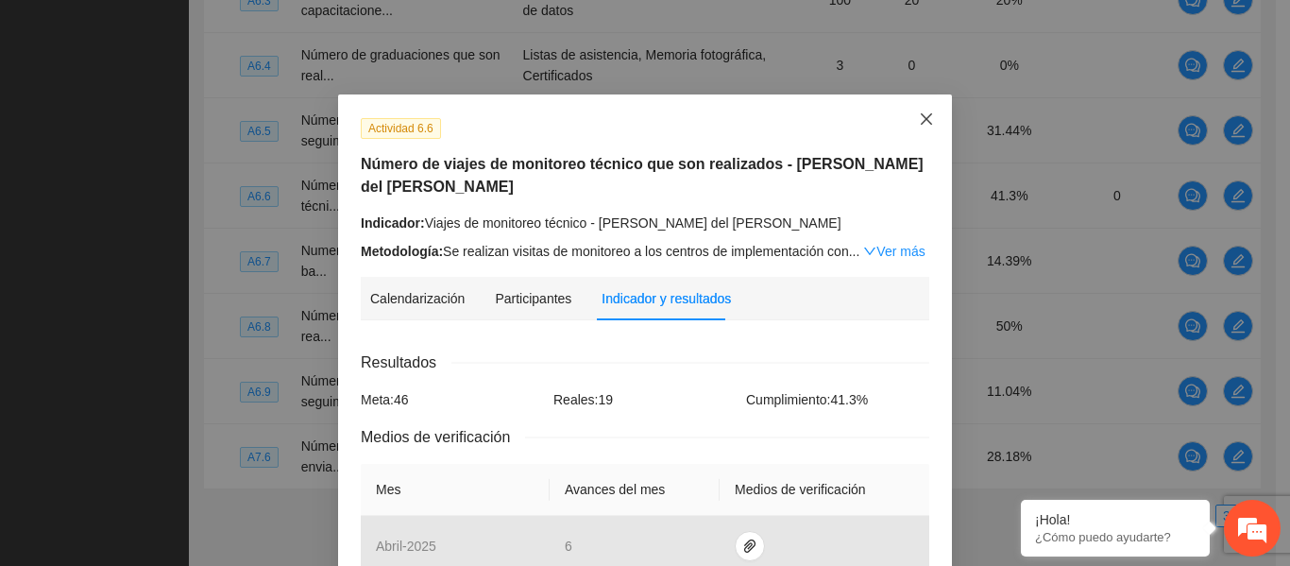
click at [909, 122] on span "Close" at bounding box center [926, 119] width 51 height 51
